Goal: Complete Application Form: Complete application form

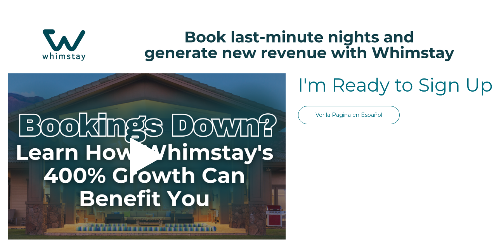
select select "US"
select select "Standard"
select select "US"
select select "Standard"
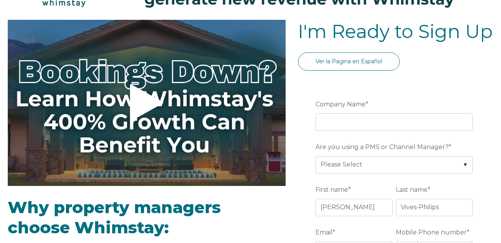
scroll to position [59, 0]
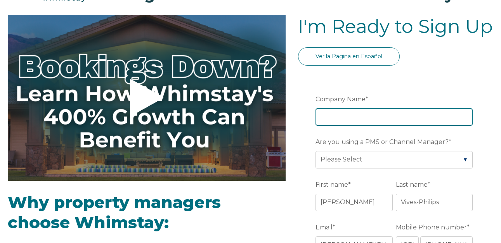
click at [368, 115] on input "Company Name *" at bounding box center [394, 116] width 157 height 17
type input "Vives-Phillips ViP LLC"
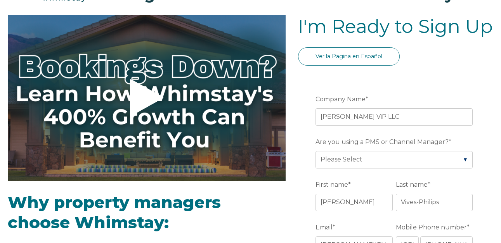
type input "Langston"
type input "Alabama"
click at [376, 160] on select "Please Select Barefoot BookingPal Boost Brightside CiiRUS Escapia Guesty Hostaw…" at bounding box center [394, 159] width 157 height 17
select select "Hostaway"
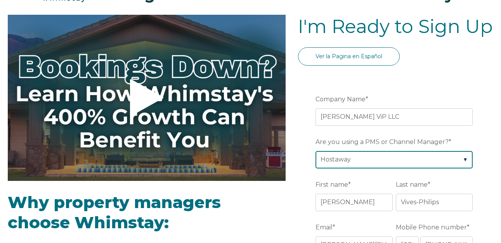
click at [316, 151] on select "Please Select Barefoot BookingPal Boost Brightside CiiRUS Escapia Guesty Hostaw…" at bounding box center [394, 159] width 157 height 17
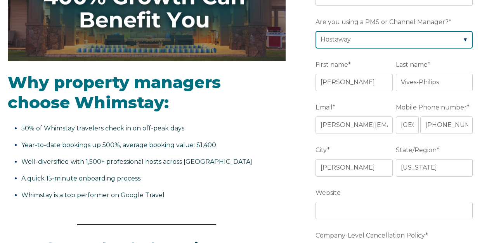
scroll to position [191, 0]
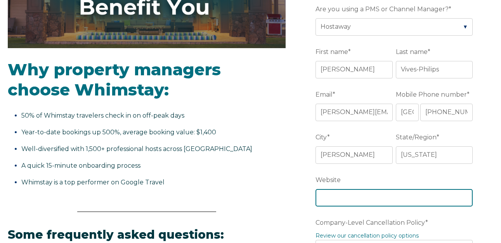
click at [364, 193] on input "Website" at bounding box center [394, 197] width 157 height 17
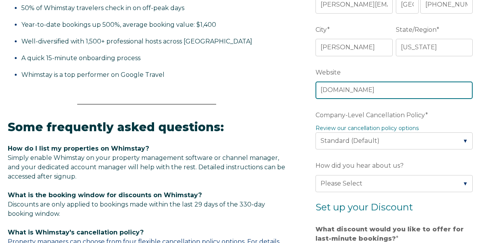
scroll to position [312, 0]
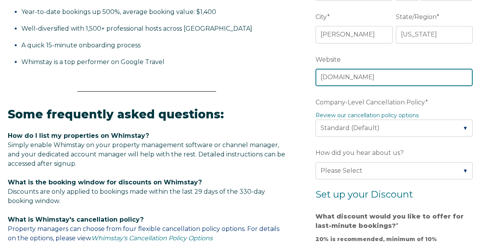
type input "www.thevipcabins.com"
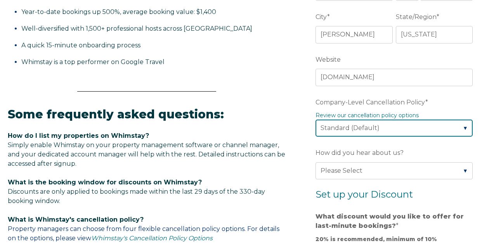
click at [436, 130] on select "Please Select Partial Standard (Default) Moderate Strict" at bounding box center [394, 128] width 157 height 17
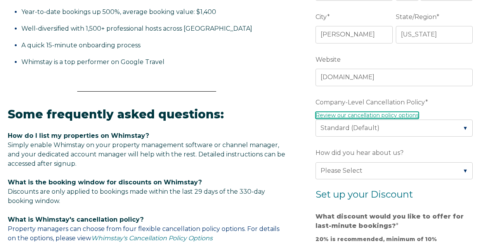
click at [380, 115] on link "Review our cancellation policy options" at bounding box center [367, 115] width 103 height 7
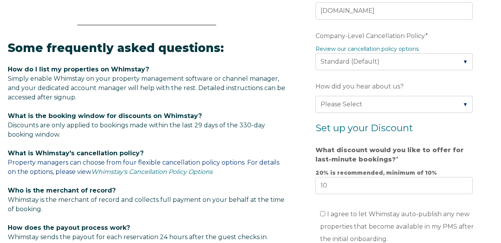
scroll to position [386, 0]
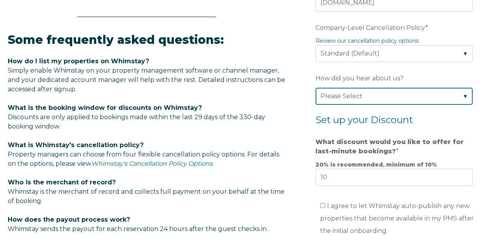
click at [356, 95] on select "Please Select Found Whimstay through a Google search Direct outreach from a Whi…" at bounding box center [394, 96] width 157 height 17
select select "Other"
click at [316, 88] on select "Please Select Found Whimstay through a Google search Direct outreach from a Whi…" at bounding box center [394, 96] width 157 height 17
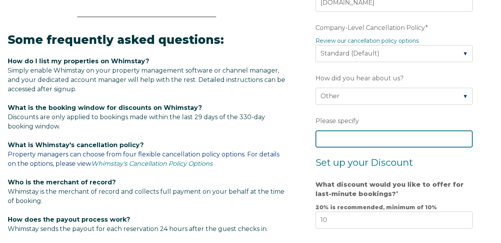
click at [353, 137] on input "Please specify" at bounding box center [394, 138] width 157 height 17
type input "Hostaway mentioned"
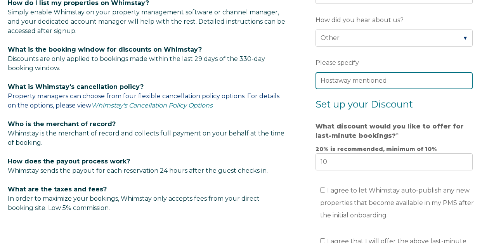
scroll to position [445, 0]
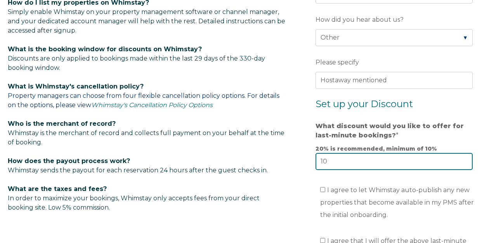
click at [333, 164] on input "10" at bounding box center [394, 161] width 157 height 17
type input "15"
click at [354, 183] on fieldset "I agree to let Whimstay auto-publish any new properties that become available i…" at bounding box center [396, 204] width 160 height 51
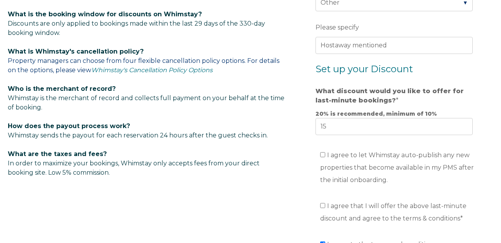
scroll to position [479, 0]
click at [323, 154] on input "I agree to let Whimstay auto-publish any new properties that become available i…" at bounding box center [322, 155] width 5 height 5
checkbox input "true"
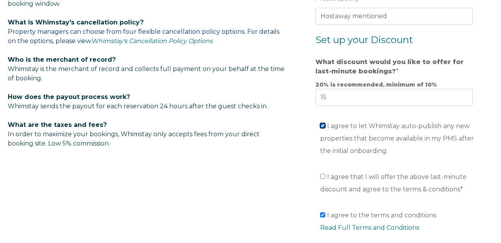
scroll to position [512, 0]
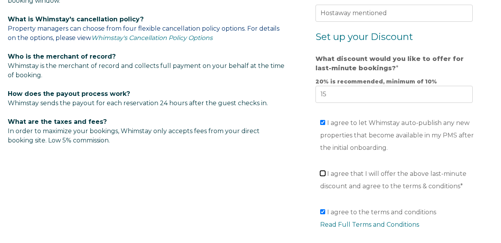
click at [323, 171] on input "I agree that I will offer the above last-minute discount and agree to the terms…" at bounding box center [322, 173] width 5 height 5
checkbox input "true"
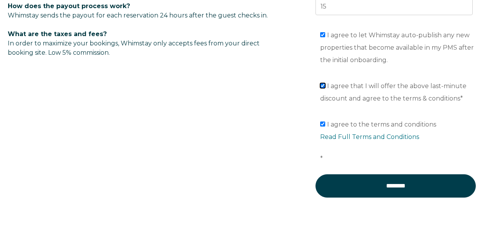
scroll to position [599, 0]
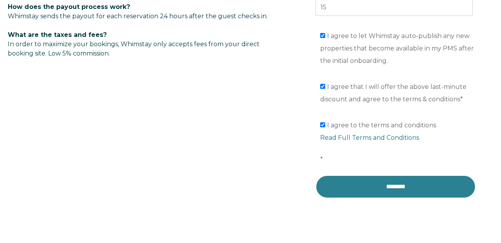
click at [394, 191] on input "********" at bounding box center [396, 186] width 160 height 23
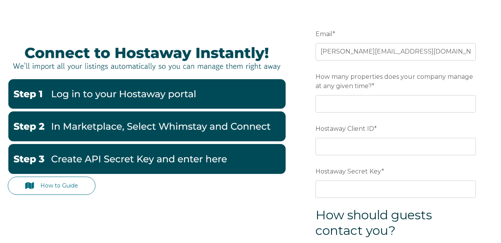
scroll to position [64, 0]
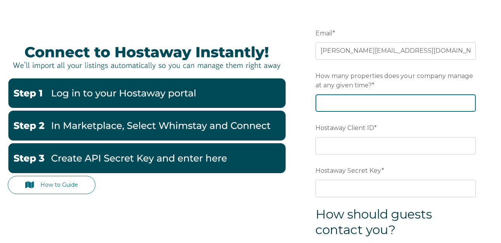
click at [400, 101] on input "How many properties does your company manage at any given time? *" at bounding box center [396, 102] width 160 height 17
type input "2"
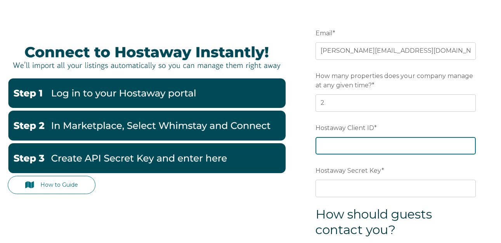
click at [420, 144] on input "Hostaway Client ID *" at bounding box center [396, 145] width 160 height 17
type input "164450"
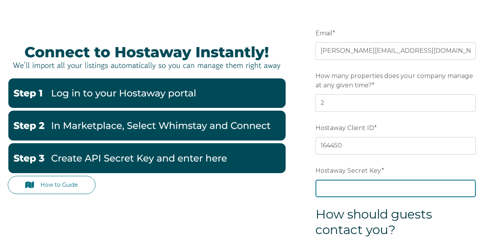
click at [376, 188] on input "Hostaway Secret Key *" at bounding box center [396, 188] width 160 height 17
paste input "aa8539322acfd504090fe413253fa1feeb0a220f02ae99b0c244b9da09080a1c"
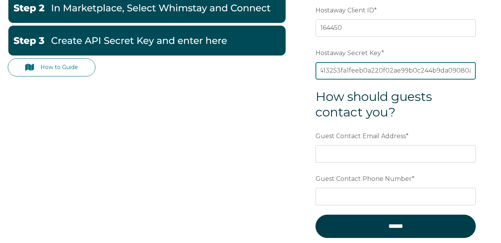
scroll to position [190, 0]
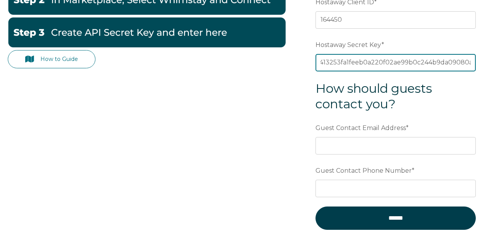
type input "aa8539322acfd504090fe413253fa1feeb0a220f02ae99b0c244b9da09080a1c"
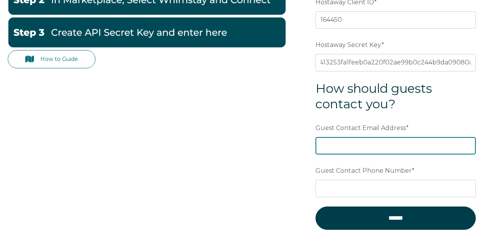
scroll to position [0, 0]
click at [371, 146] on input "Guest Contact Email Address *" at bounding box center [396, 145] width 160 height 17
type input "[PERSON_NAME][EMAIL_ADDRESS][DOMAIN_NAME]"
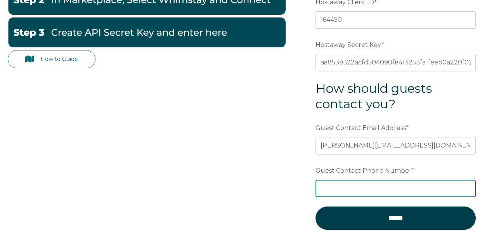
click at [370, 187] on input "Guest Contact Phone Number *" at bounding box center [396, 188] width 160 height 17
type input "8327272770"
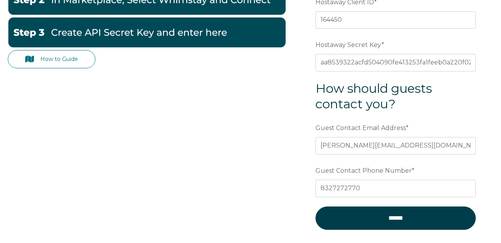
click at [287, 200] on div "How to Guide Email * paulina@vipllc-al.com Preferred language SDR How many prop…" at bounding box center [251, 69] width 486 height 373
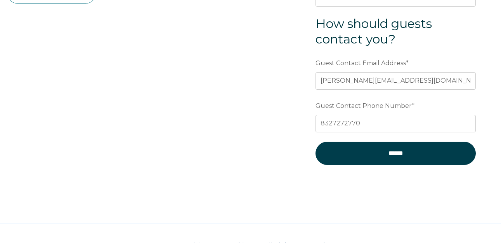
scroll to position [260, 0]
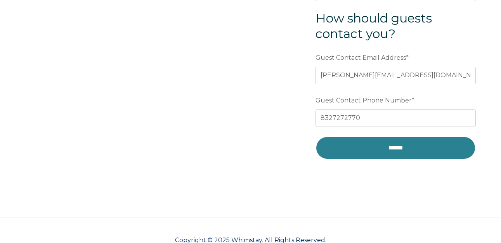
click at [390, 152] on input "******" at bounding box center [396, 147] width 160 height 23
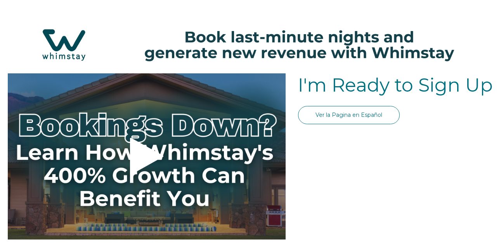
select select "US"
select select "Standard"
